Goal: Book appointment/travel/reservation

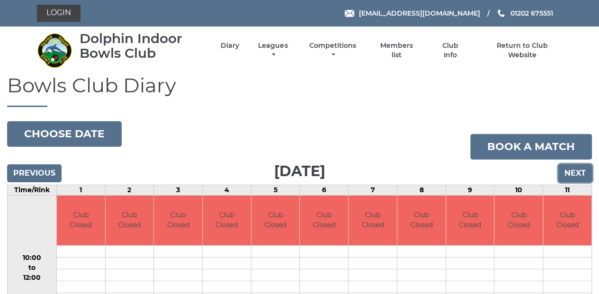
click at [574, 174] on input "Next" at bounding box center [575, 173] width 34 height 18
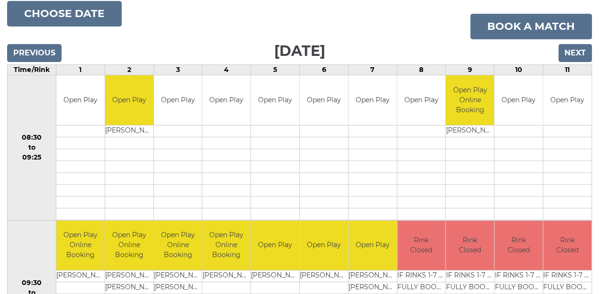
scroll to position [31, 0]
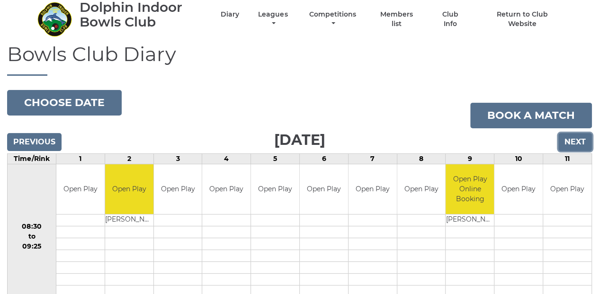
click at [577, 146] on input "Next" at bounding box center [575, 142] width 34 height 18
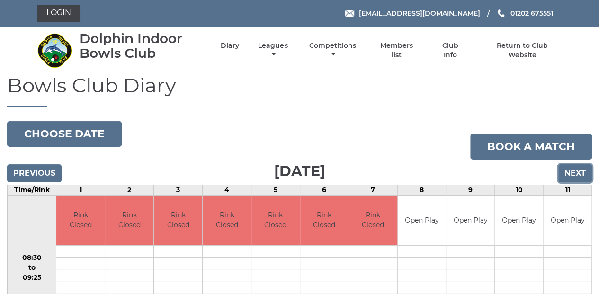
click at [571, 171] on input "Next" at bounding box center [575, 173] width 34 height 18
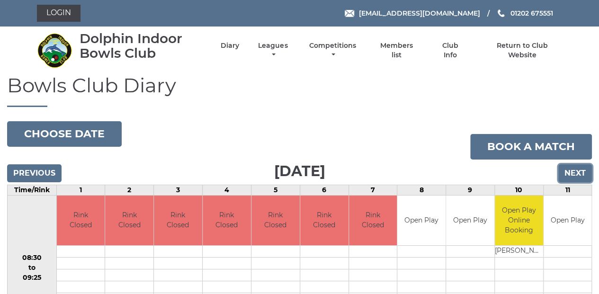
click at [571, 171] on input "Next" at bounding box center [575, 173] width 34 height 18
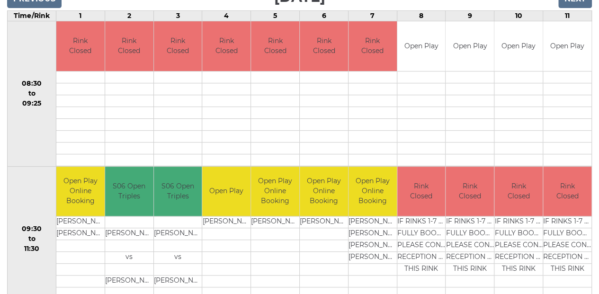
scroll to position [93, 0]
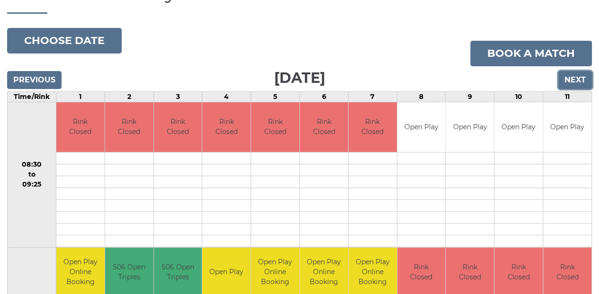
click at [574, 82] on input "Next" at bounding box center [575, 80] width 34 height 18
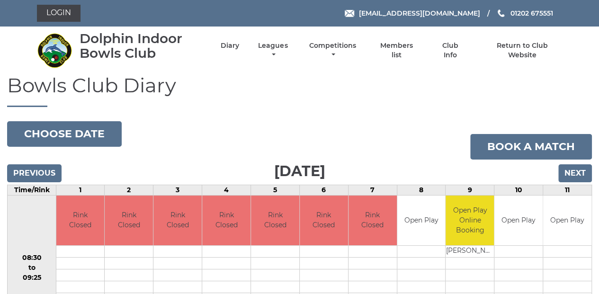
click at [574, 82] on h1 "Bowls Club Diary" at bounding box center [299, 90] width 585 height 33
click at [579, 175] on input "Next" at bounding box center [575, 173] width 34 height 18
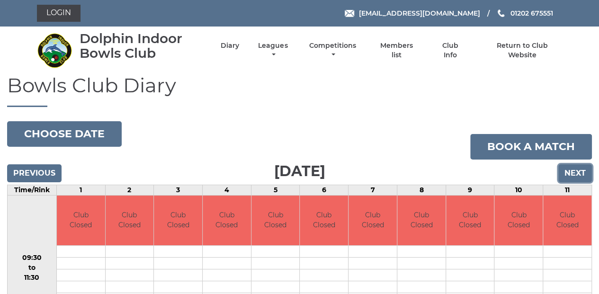
click at [576, 176] on input "Next" at bounding box center [575, 173] width 34 height 18
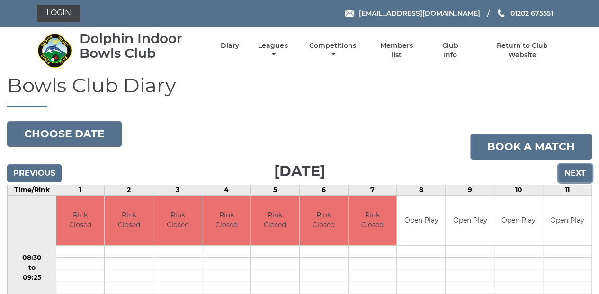
click at [576, 176] on input "Next" at bounding box center [575, 173] width 34 height 18
